Goal: Find specific page/section: Find specific page/section

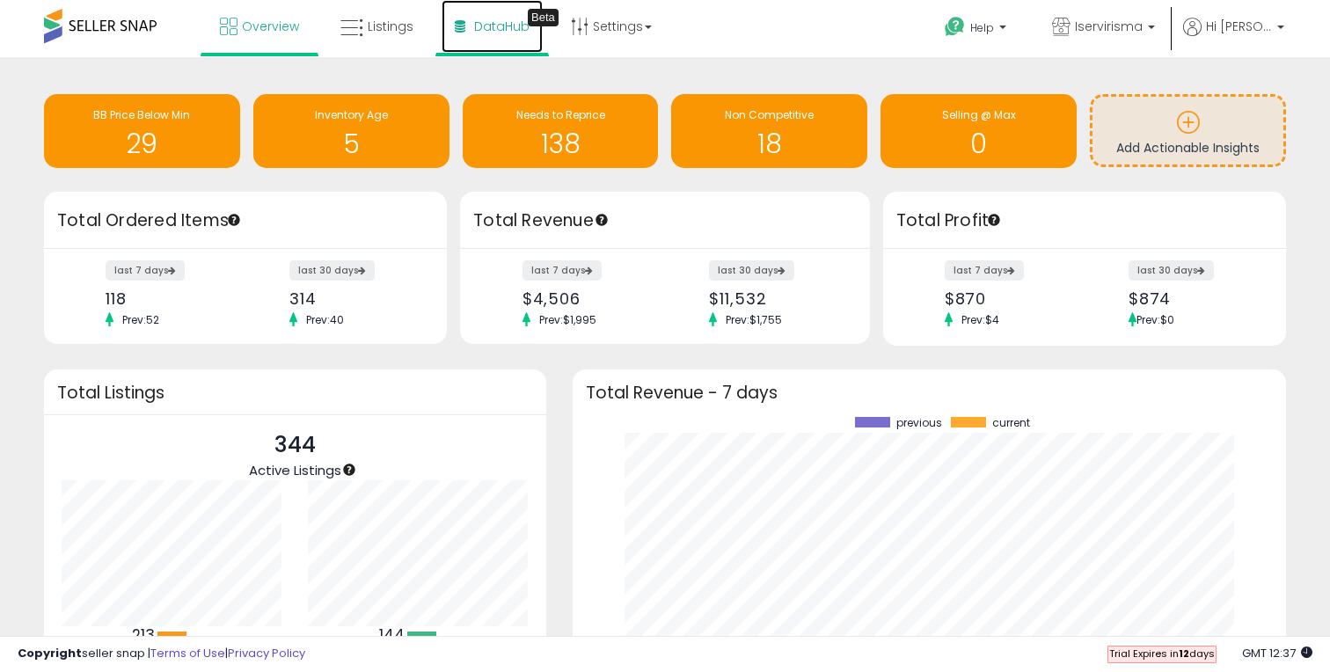
click at [509, 27] on span "DataHub" at bounding box center [501, 27] width 55 height 18
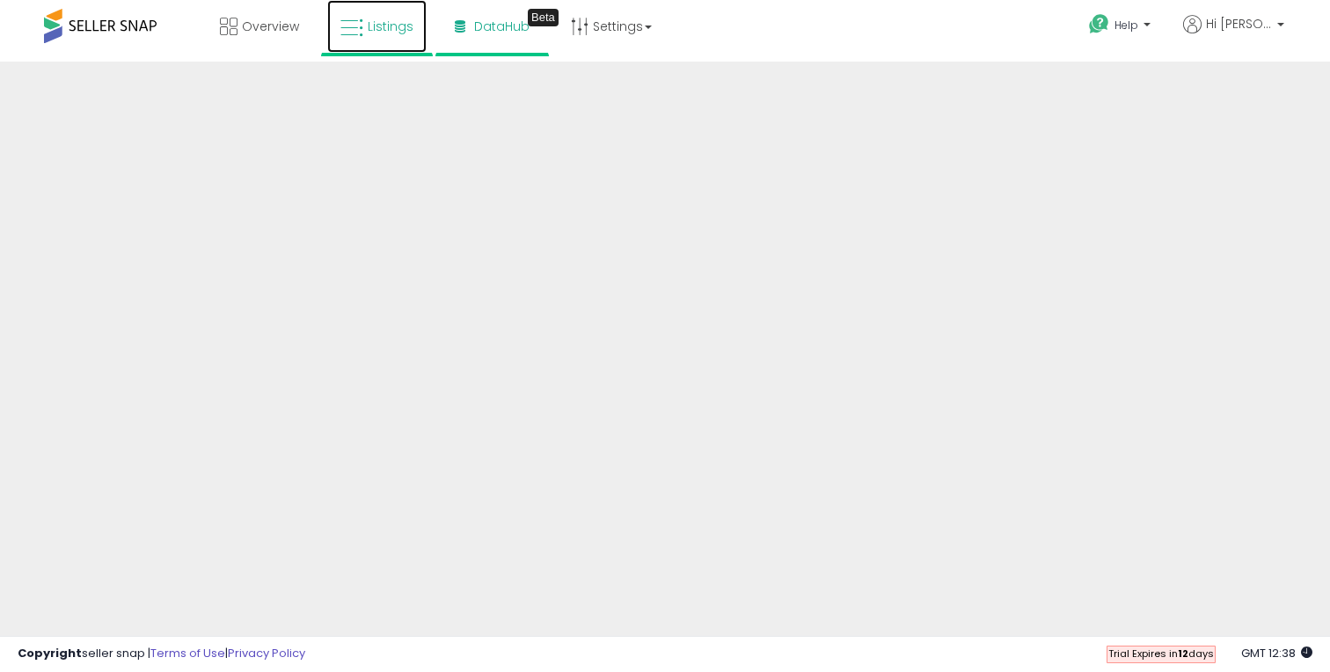
click at [374, 21] on span "Listings" at bounding box center [391, 27] width 46 height 18
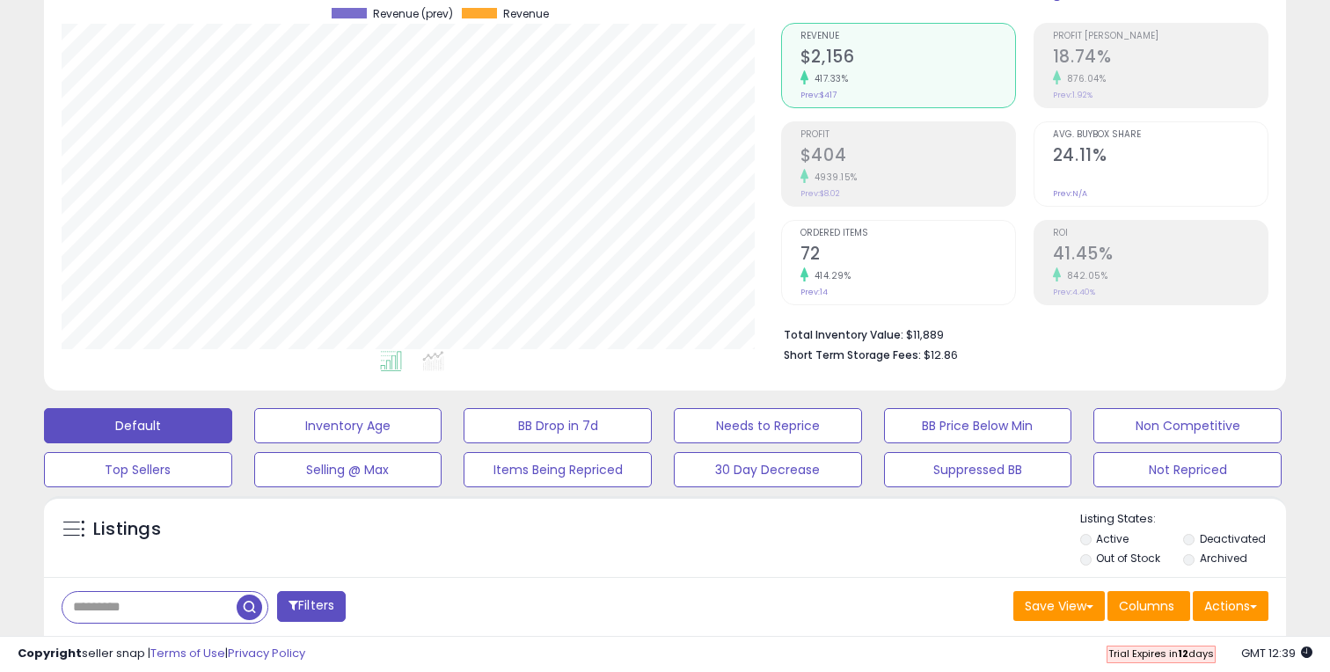
scroll to position [155, 0]
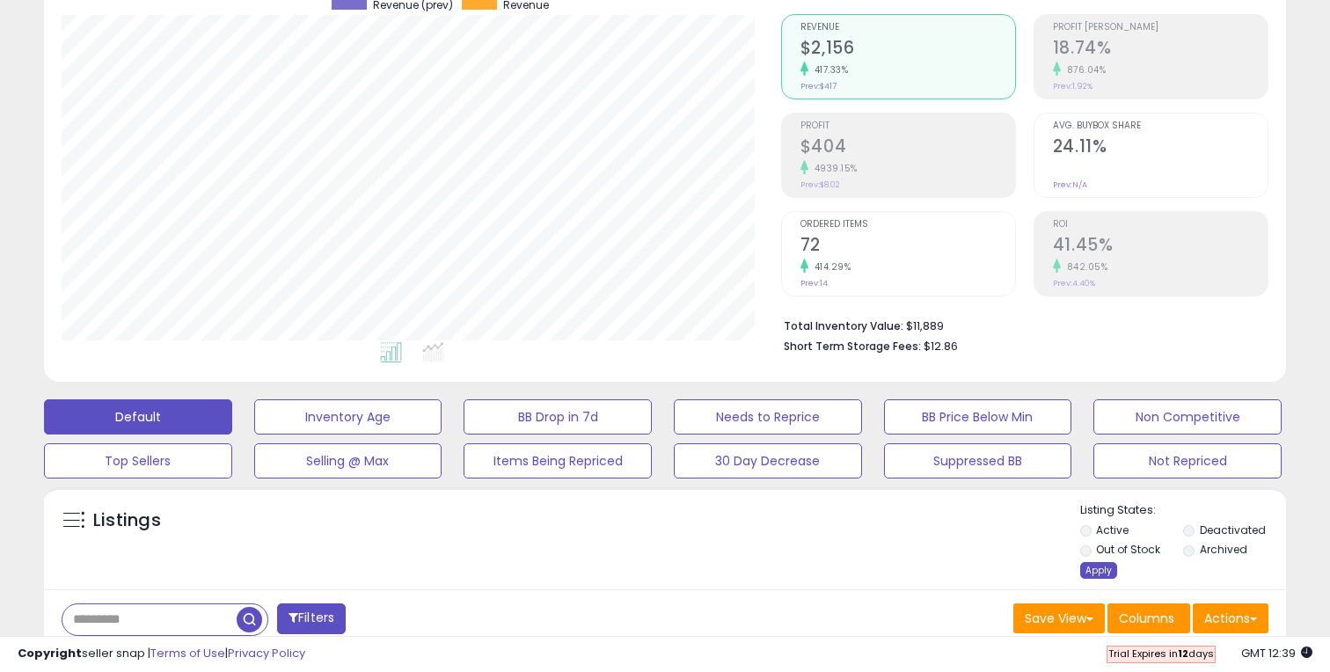
click at [1094, 572] on div "Apply" at bounding box center [1098, 570] width 37 height 17
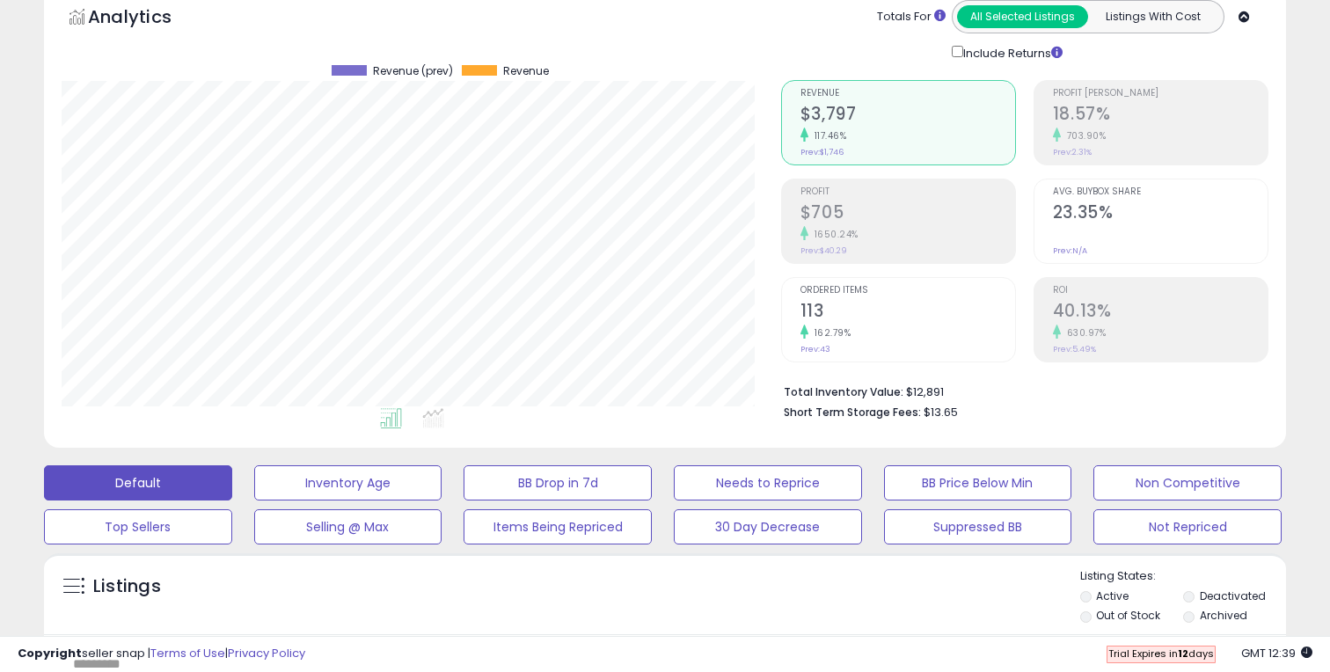
scroll to position [55, 0]
